Goal: Task Accomplishment & Management: Manage account settings

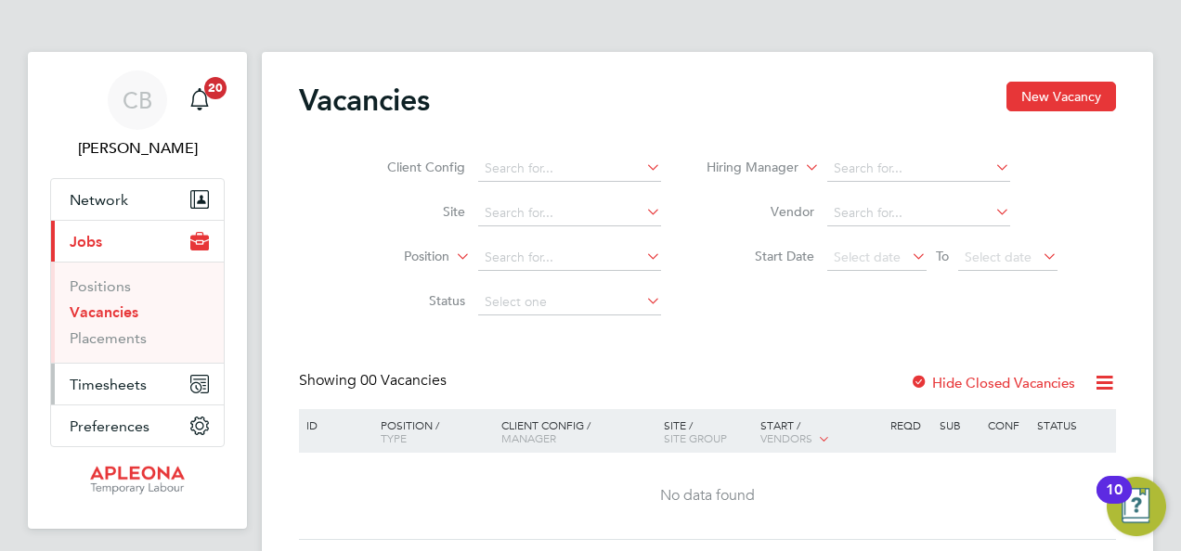
click at [132, 379] on span "Timesheets" at bounding box center [108, 385] width 77 height 18
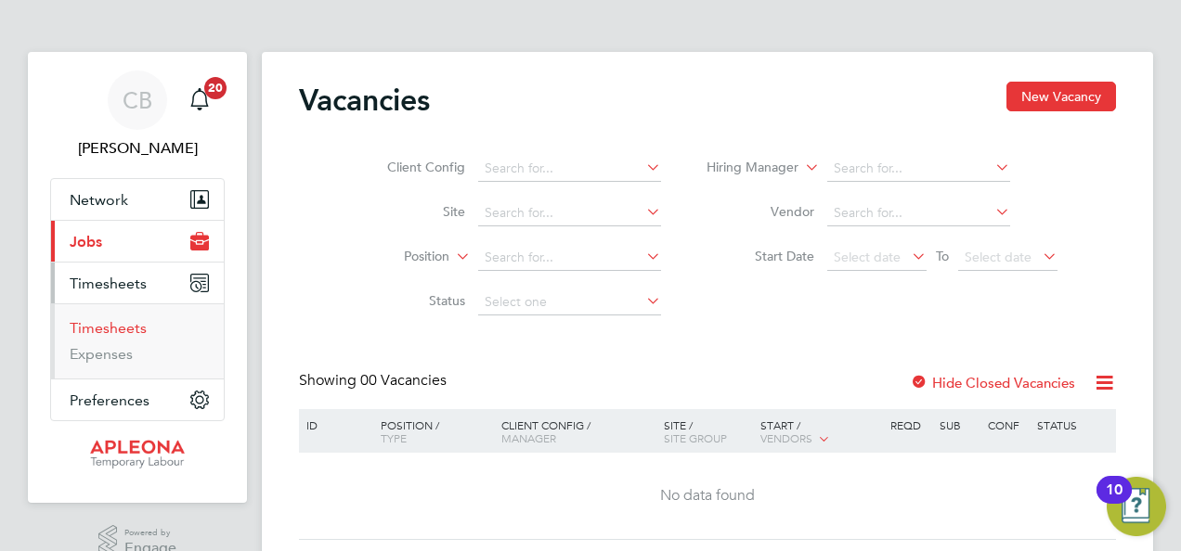
click at [119, 331] on link "Timesheets" at bounding box center [108, 328] width 77 height 18
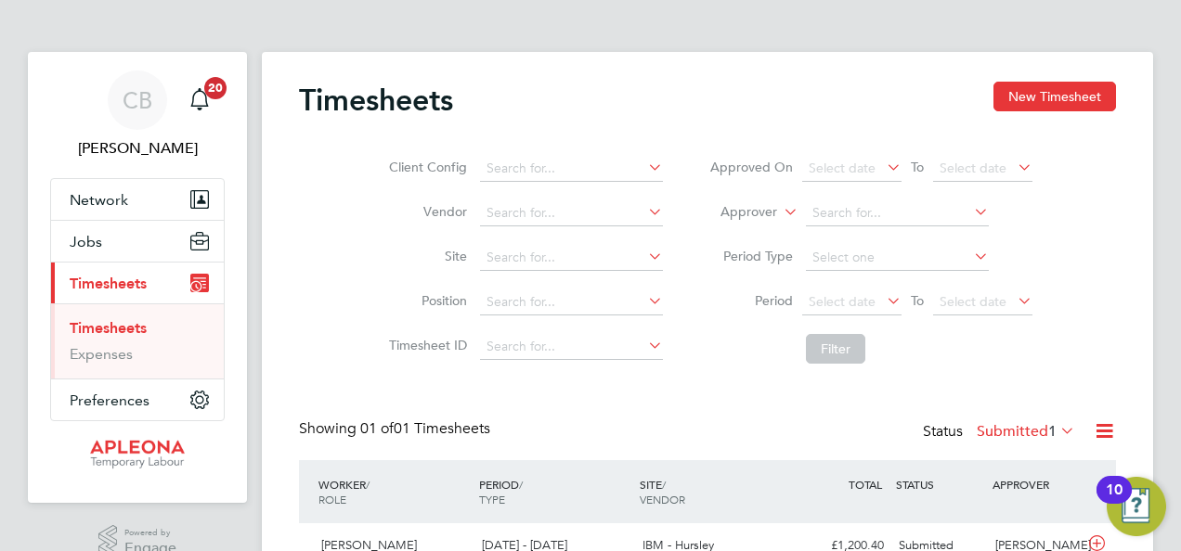
scroll to position [100, 0]
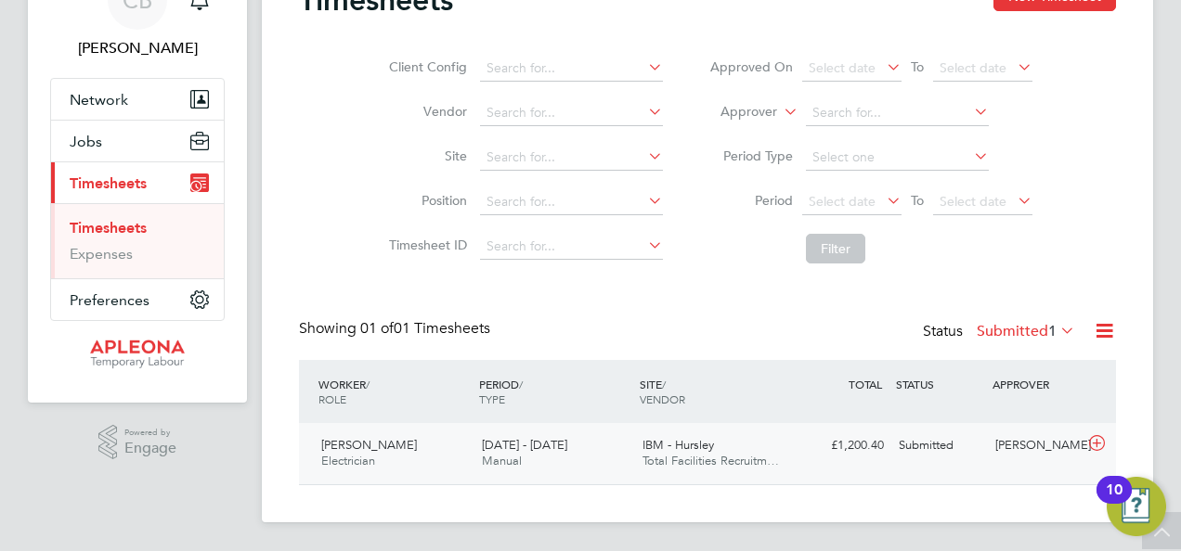
click at [1099, 443] on icon at bounding box center [1096, 443] width 23 height 15
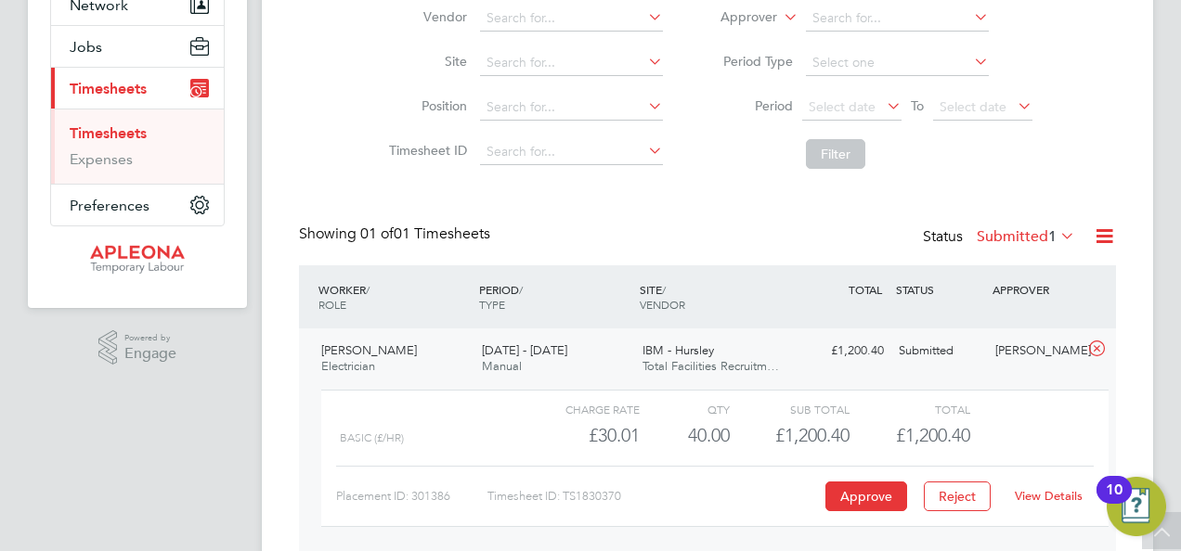
scroll to position [270, 0]
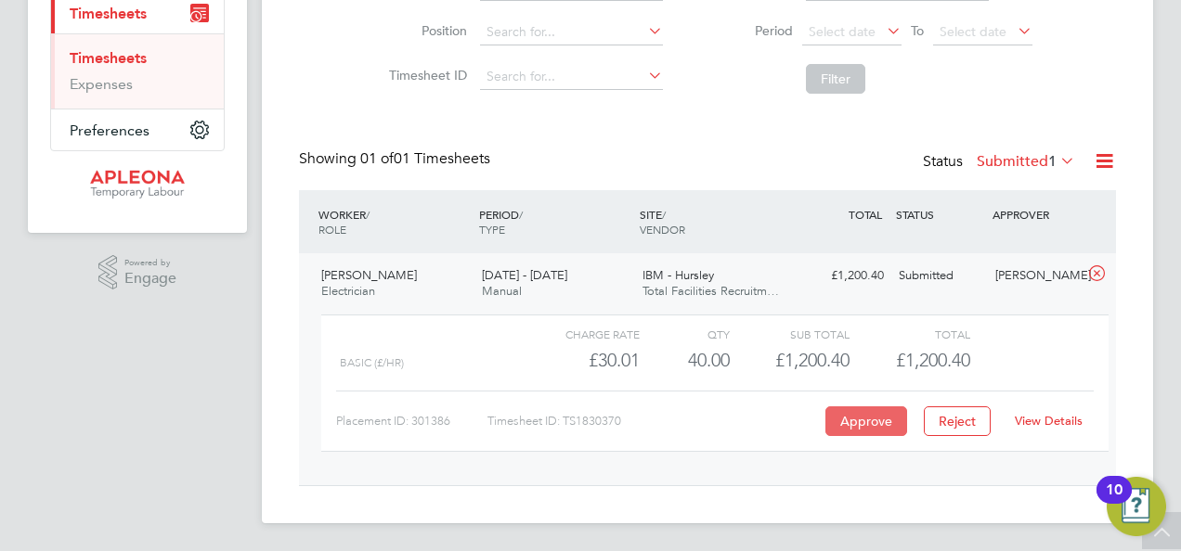
click at [869, 408] on button "Approve" at bounding box center [866, 422] width 82 height 30
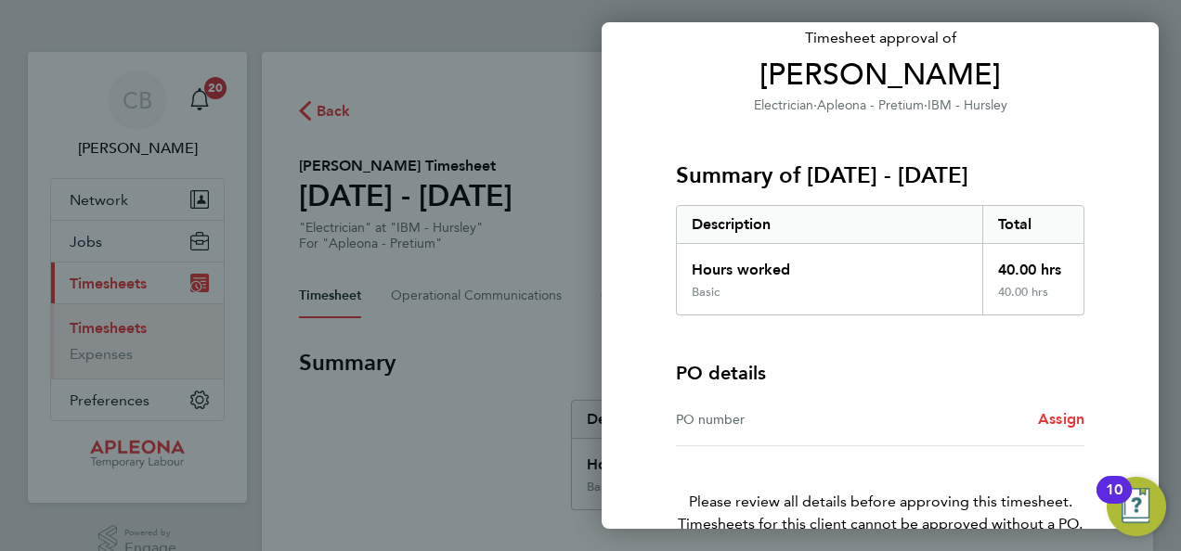
scroll to position [230, 0]
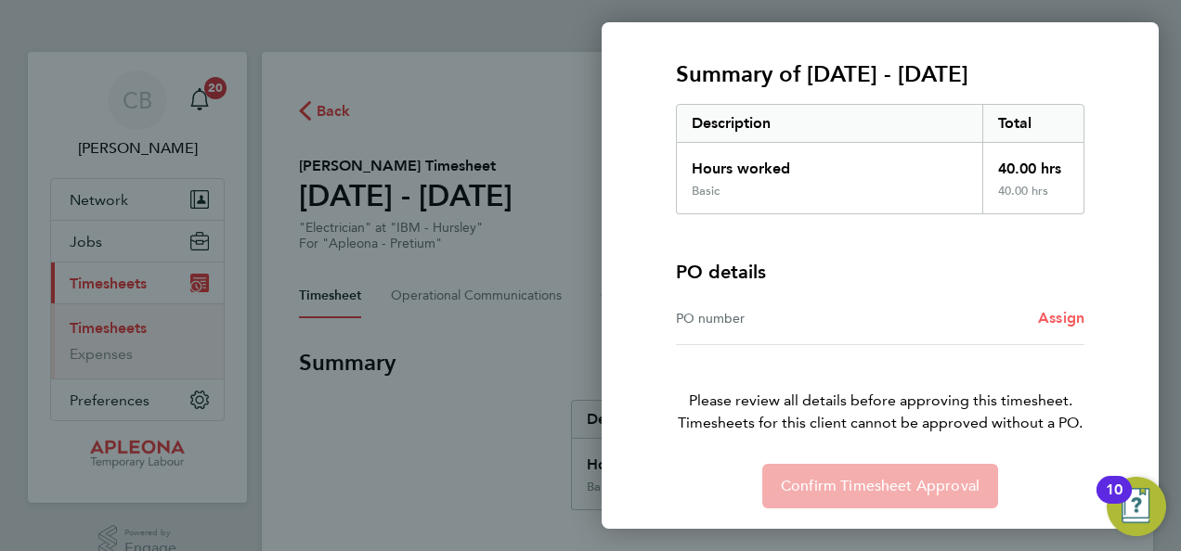
click at [1041, 317] on span "Assign" at bounding box center [1061, 318] width 46 height 18
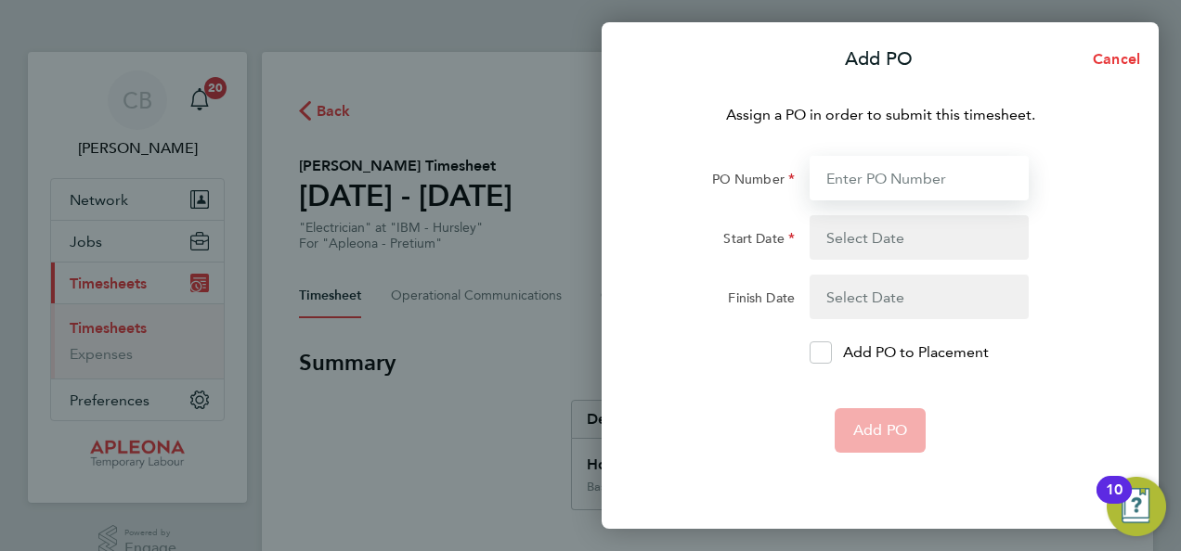
click at [895, 186] on input "PO Number" at bounding box center [918, 178] width 219 height 45
type input "PO2520220"
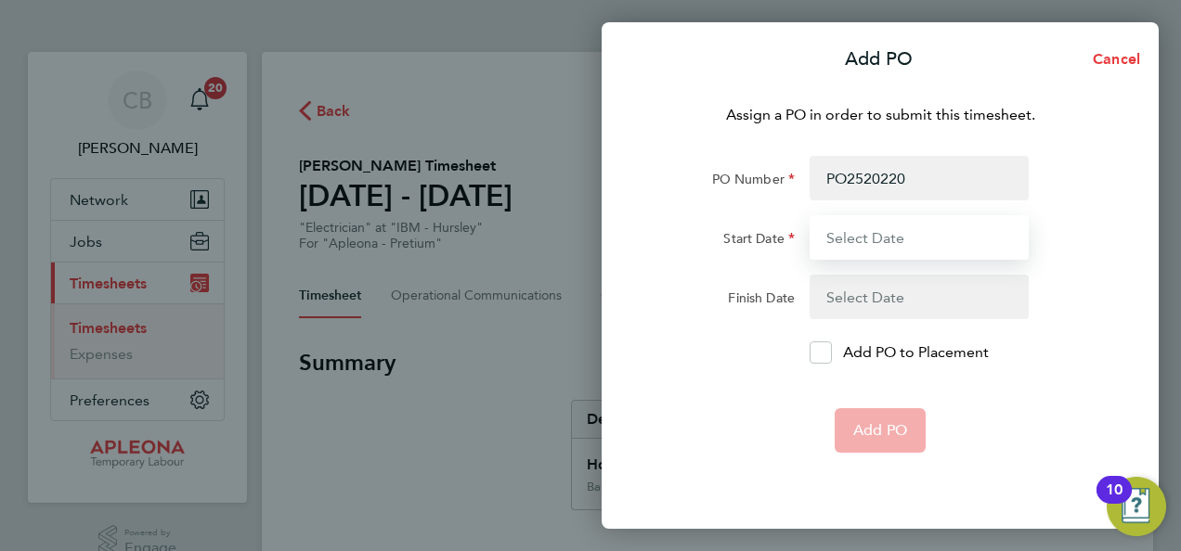
type input "[DATE]"
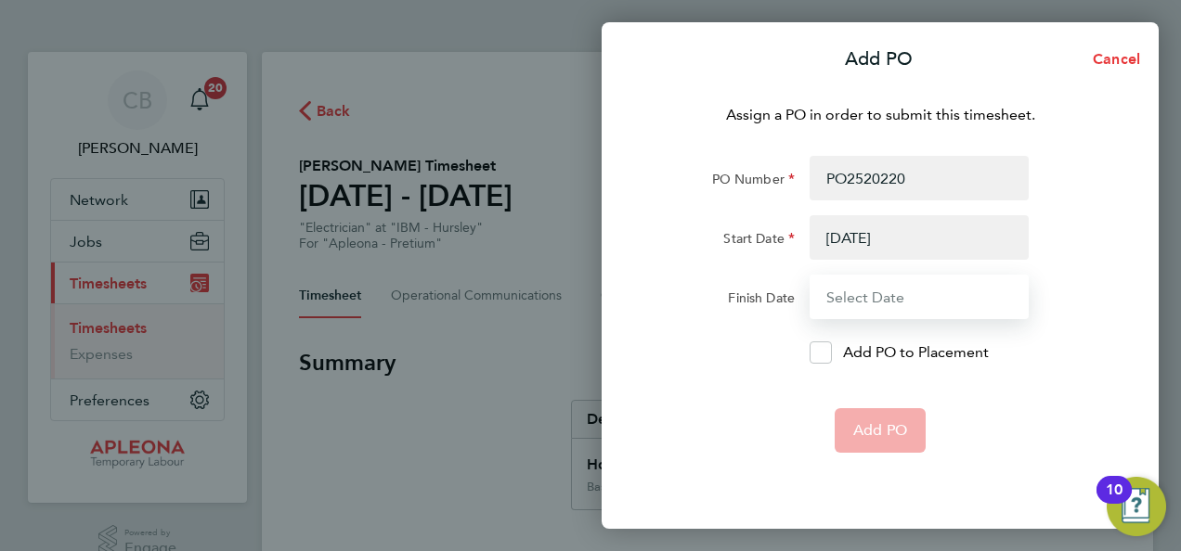
type input "[DATE]"
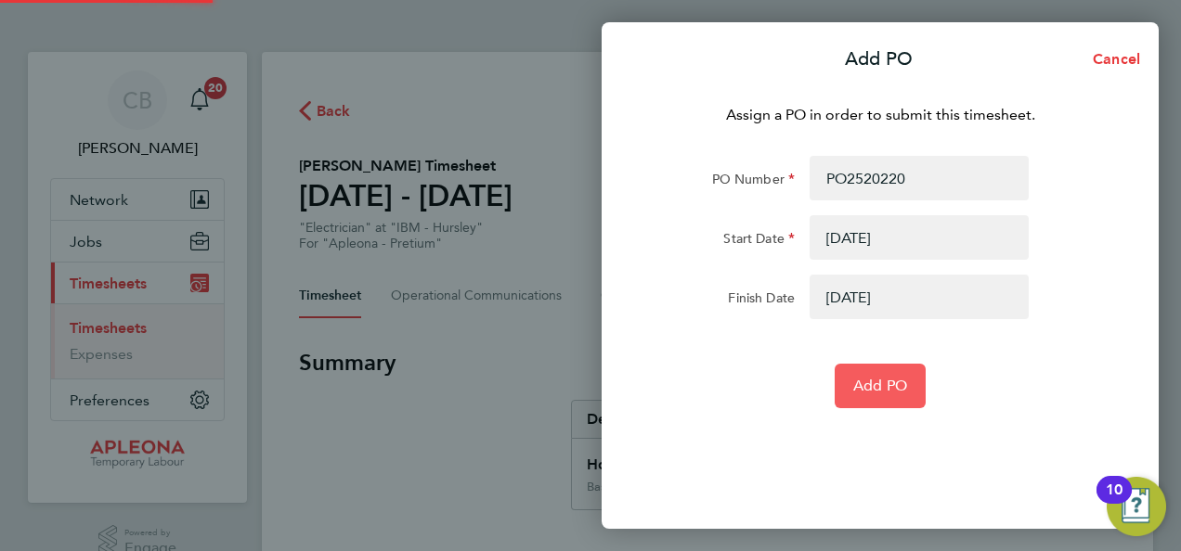
click at [884, 386] on span "Add PO" at bounding box center [880, 386] width 54 height 19
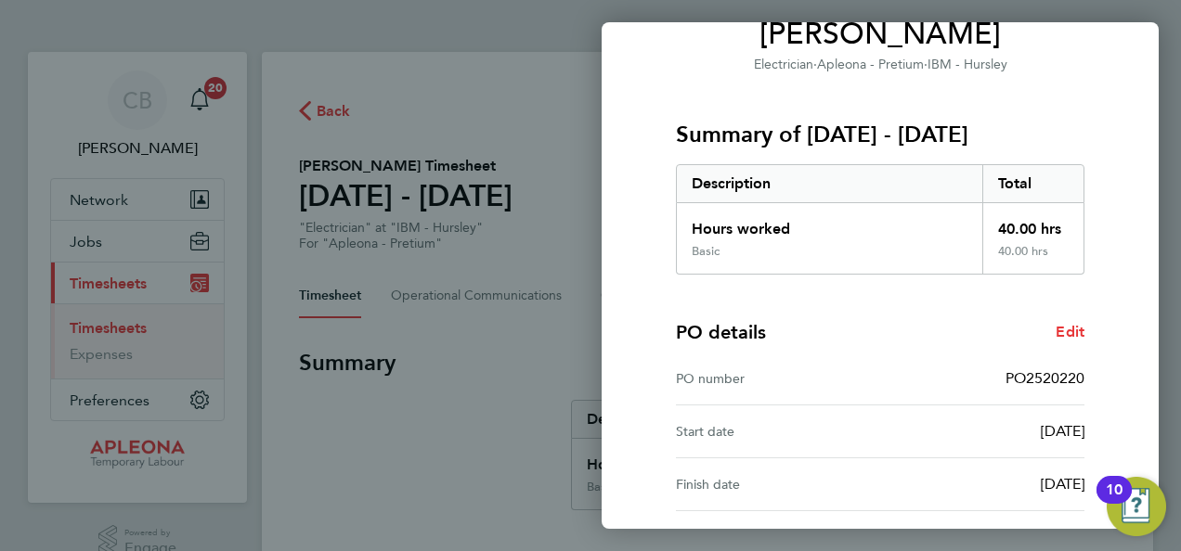
scroll to position [336, 0]
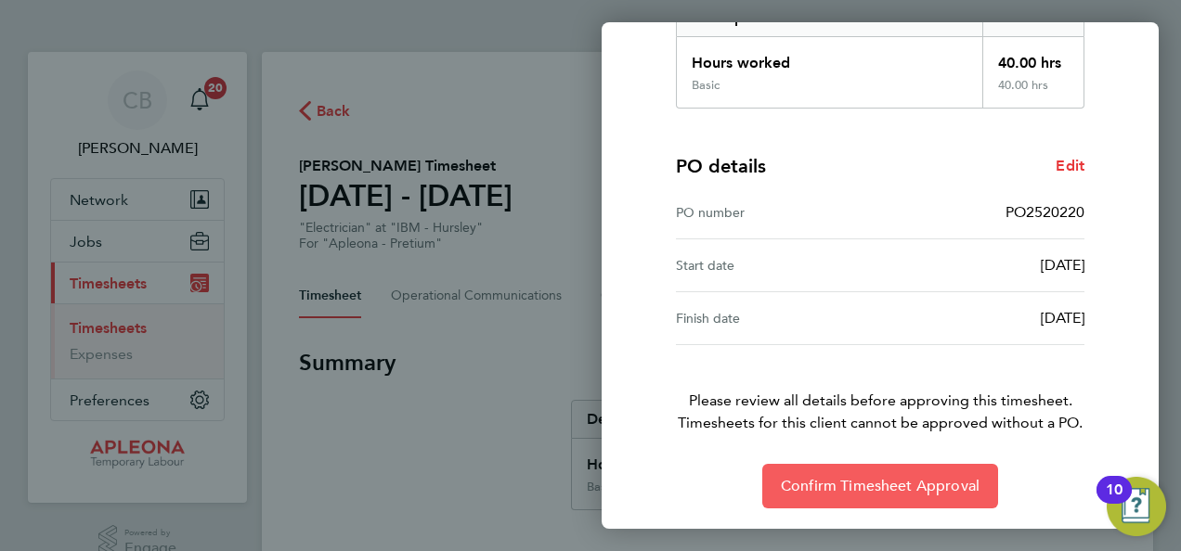
click at [876, 485] on span "Confirm Timesheet Approval" at bounding box center [880, 486] width 199 height 19
